Goal: Information Seeking & Learning: Compare options

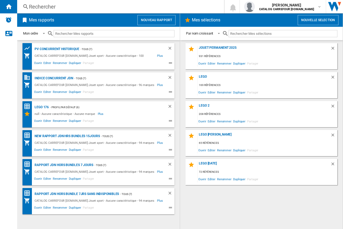
click at [72, 6] on div "Rechercher" at bounding box center [119, 6] width 181 height 7
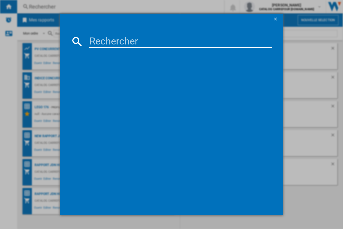
click at [101, 39] on input at bounding box center [180, 41] width 183 height 13
paste input "5702017814667"
type input "5702017814667"
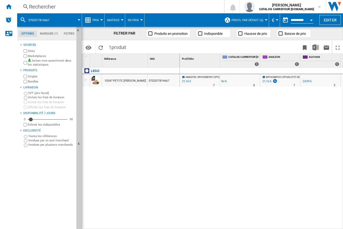
click at [26, 56] on div "Marketplaces" at bounding box center [48, 56] width 52 height 5
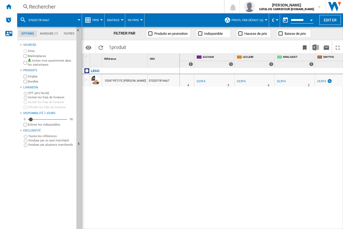
scroll to position [0, 118]
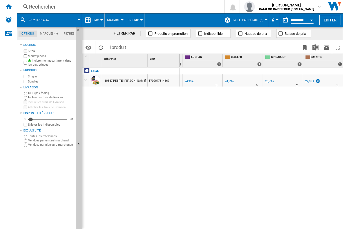
click at [62, 7] on div "Rechercher" at bounding box center [119, 6] width 181 height 7
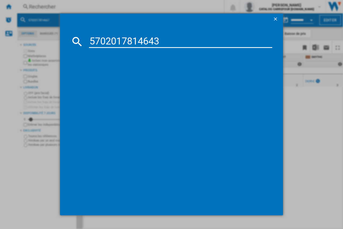
type input "5702017814643"
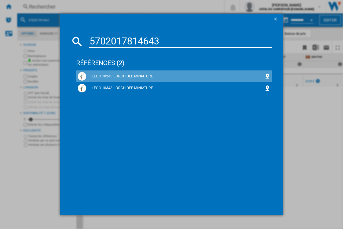
click at [114, 74] on div "LEGO 10343 LORCHIDEE MINIATURE" at bounding box center [175, 76] width 178 height 5
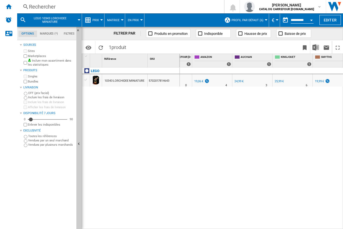
scroll to position [0, 78]
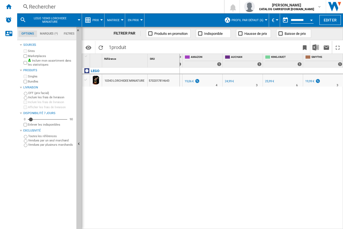
click at [310, 81] on div "19,99 €" at bounding box center [309, 80] width 9 height 3
click at [192, 81] on div "19,06 €" at bounding box center [188, 80] width 9 height 3
